Goal: Transaction & Acquisition: Obtain resource

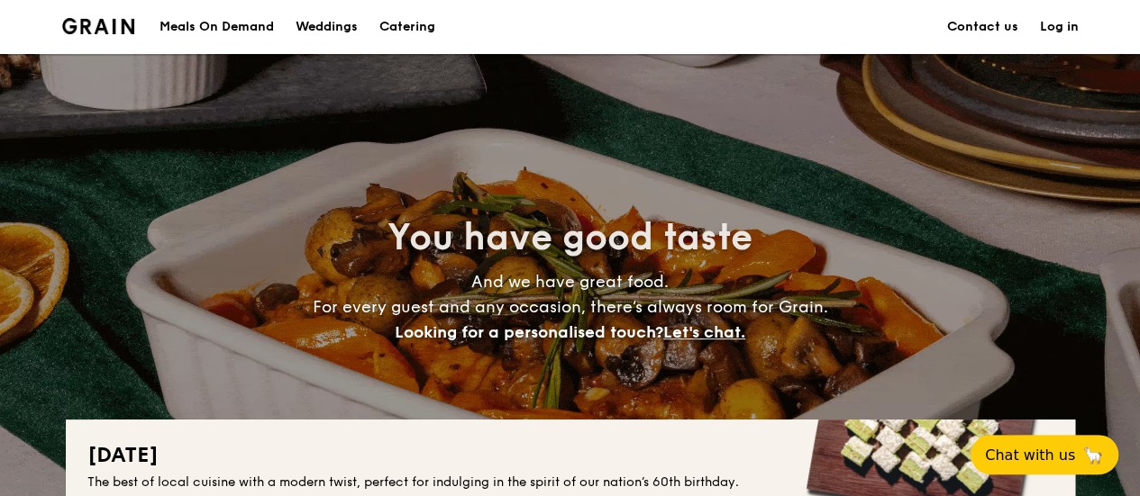
click at [419, 15] on h1 "Catering" at bounding box center [407, 27] width 56 height 54
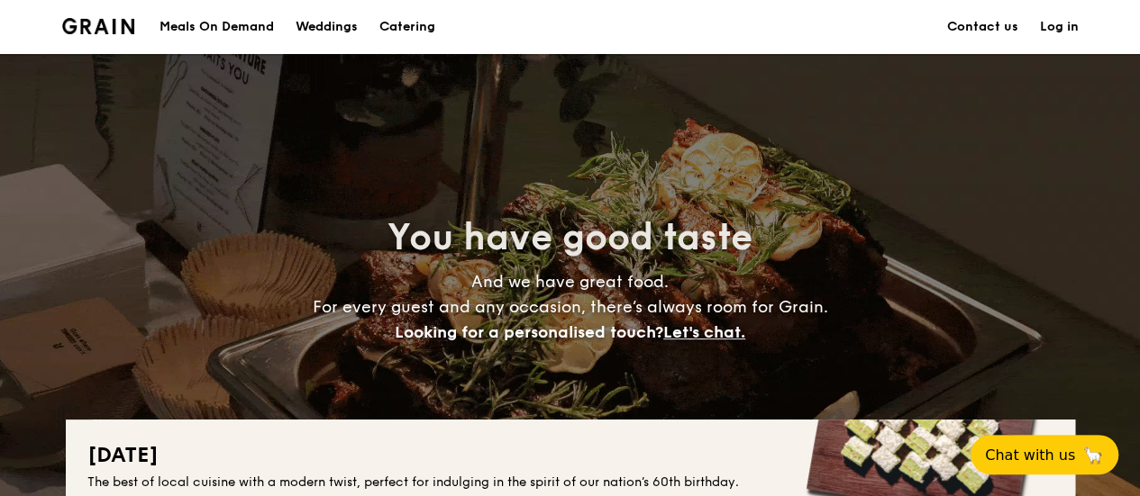
click at [419, 24] on h1 "Catering" at bounding box center [407, 27] width 56 height 54
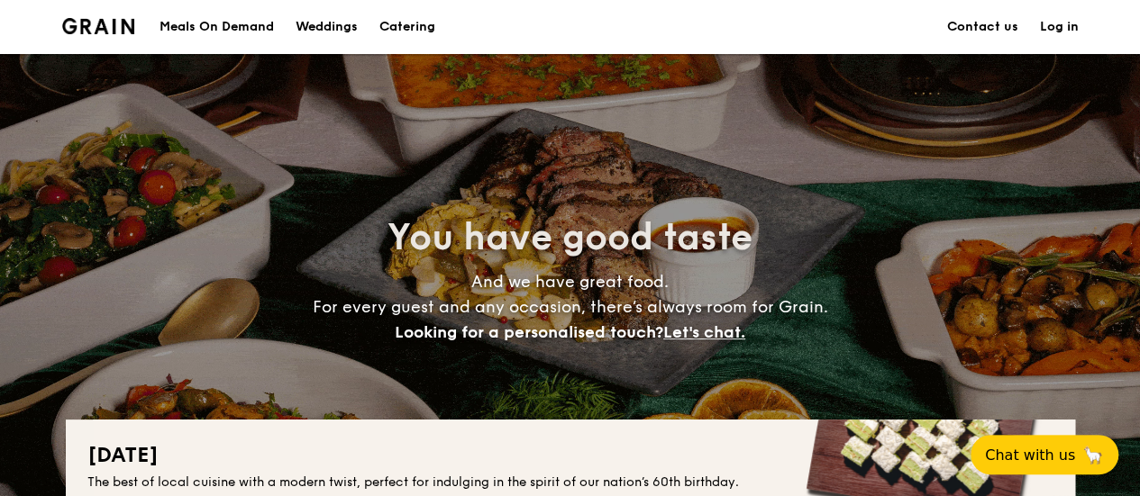
click at [187, 27] on div "Meals On Demand" at bounding box center [216, 27] width 114 height 54
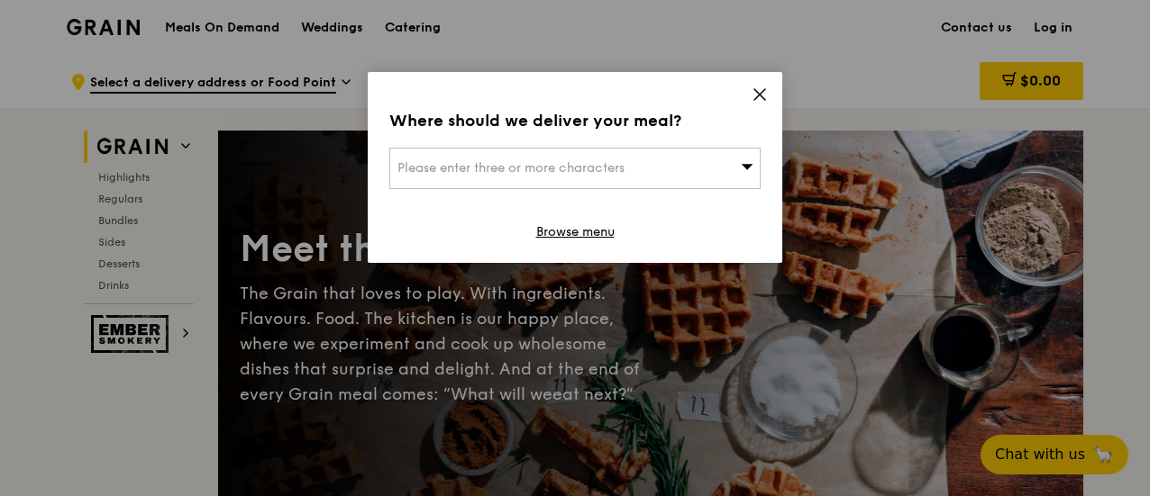
click at [758, 98] on icon at bounding box center [759, 94] width 16 height 16
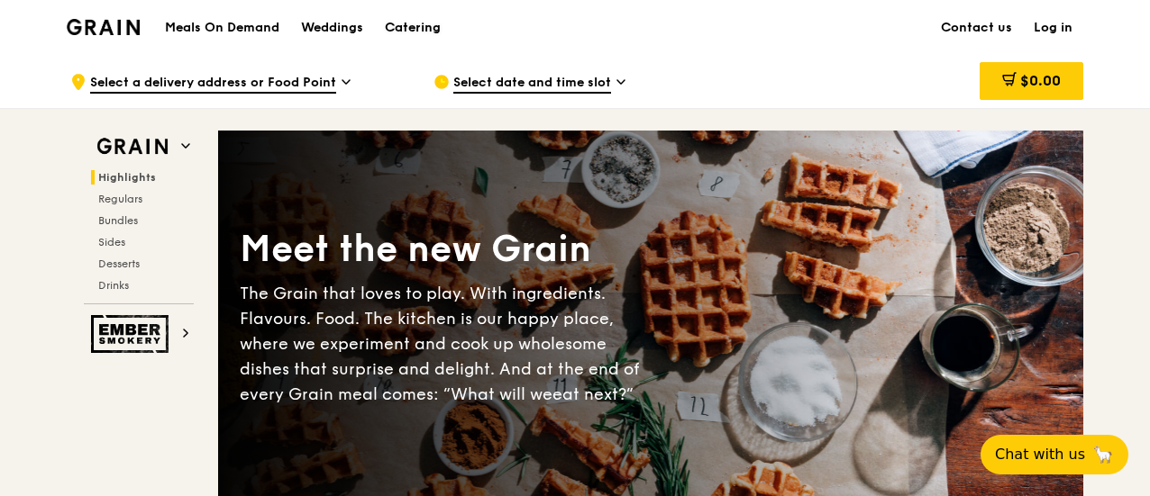
click at [429, 24] on div "Catering" at bounding box center [413, 28] width 56 height 54
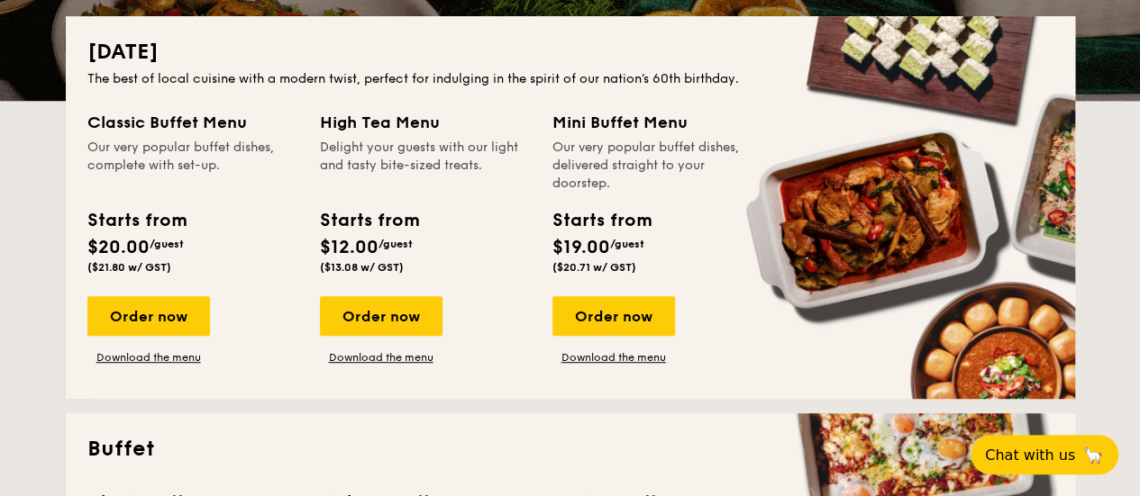
scroll to position [405, 0]
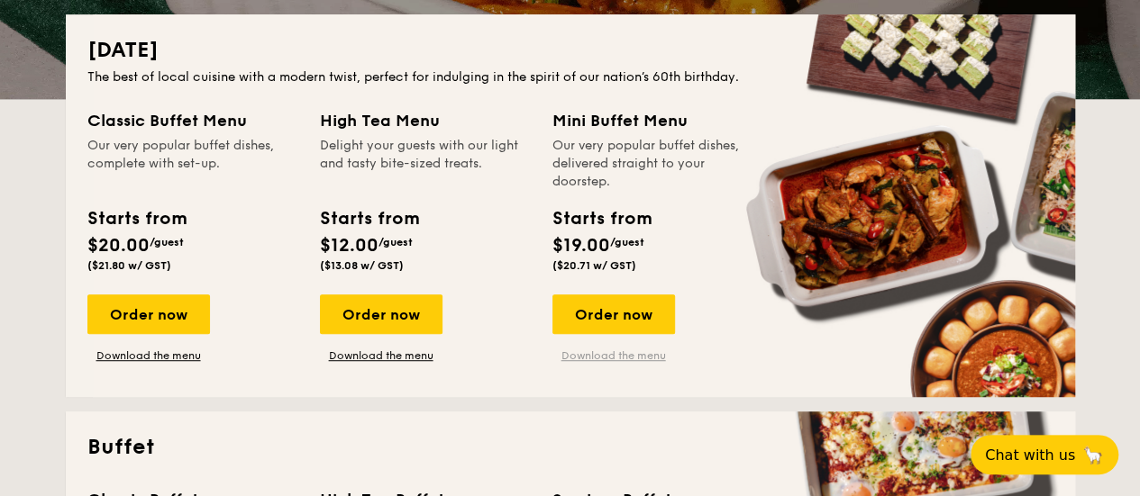
click at [642, 355] on link "Download the menu" at bounding box center [613, 356] width 123 height 14
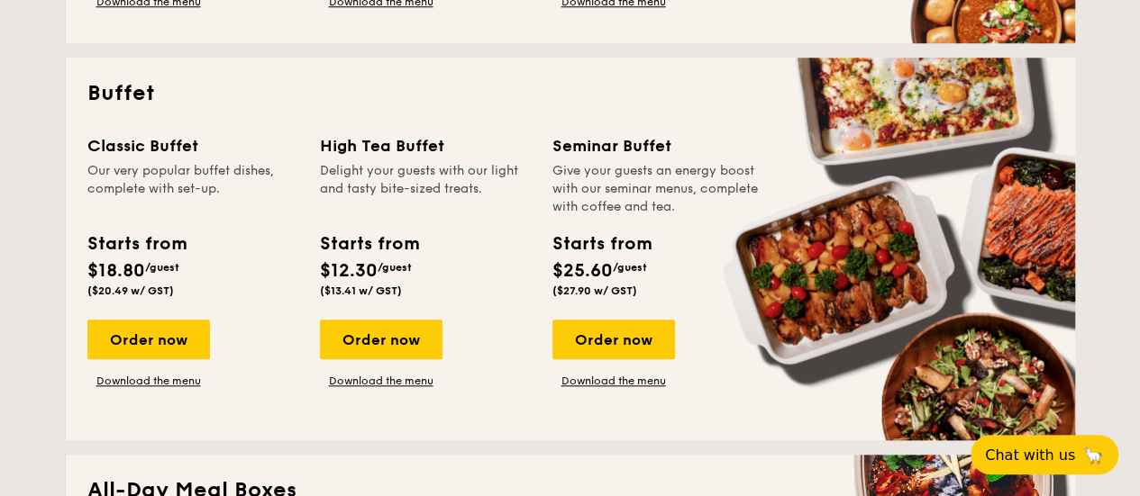
scroll to position [760, 0]
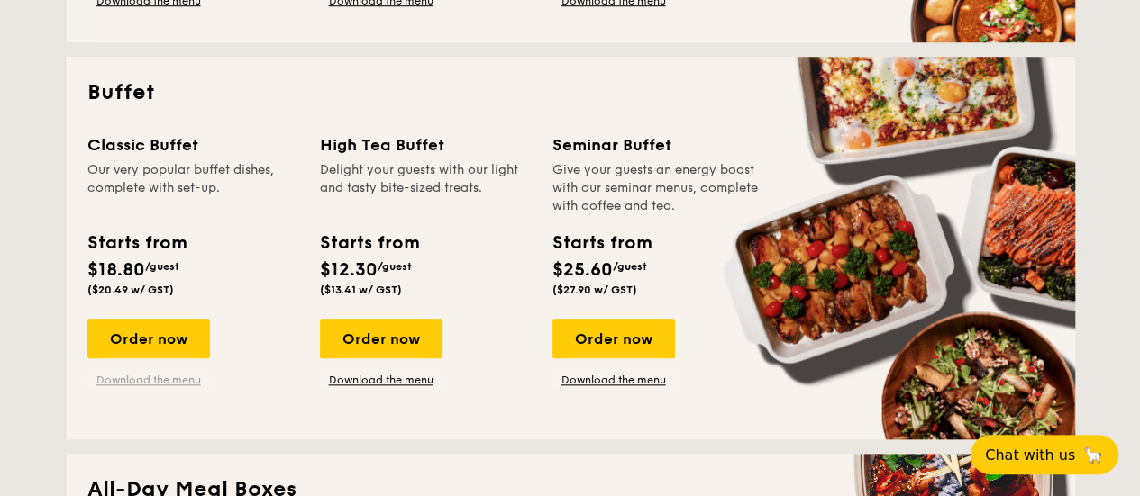
click at [186, 375] on link "Download the menu" at bounding box center [148, 380] width 123 height 14
